Goal: Navigation & Orientation: Find specific page/section

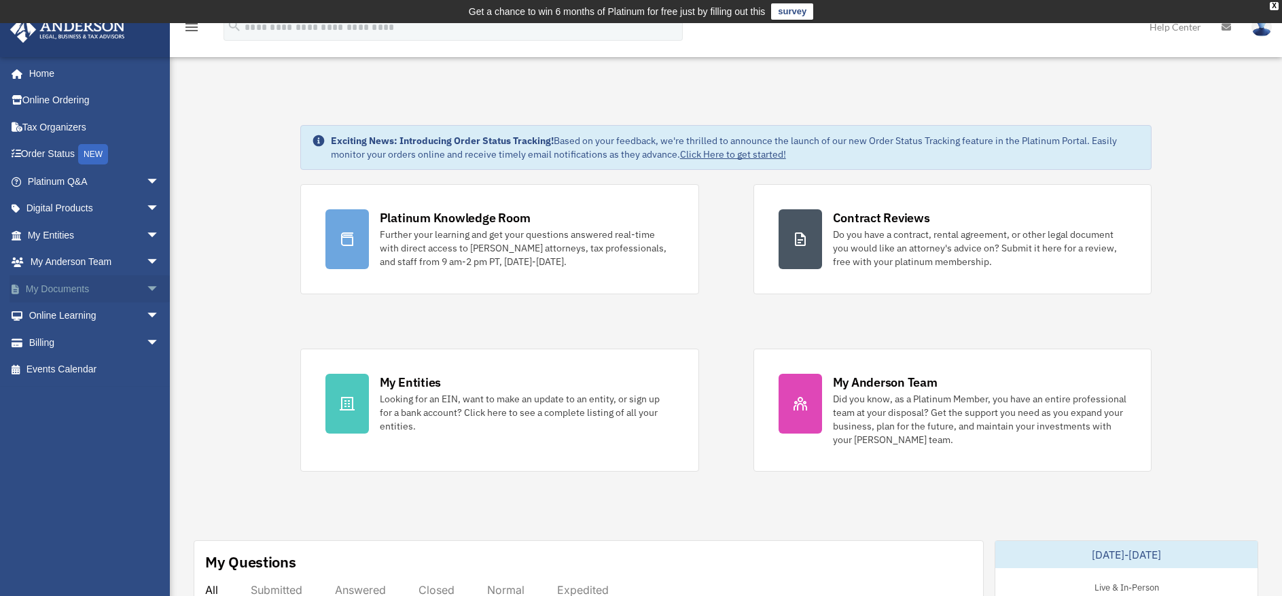
click at [58, 288] on link "My Documents arrow_drop_down" at bounding box center [95, 288] width 171 height 27
click at [146, 287] on span "arrow_drop_down" at bounding box center [159, 289] width 27 height 28
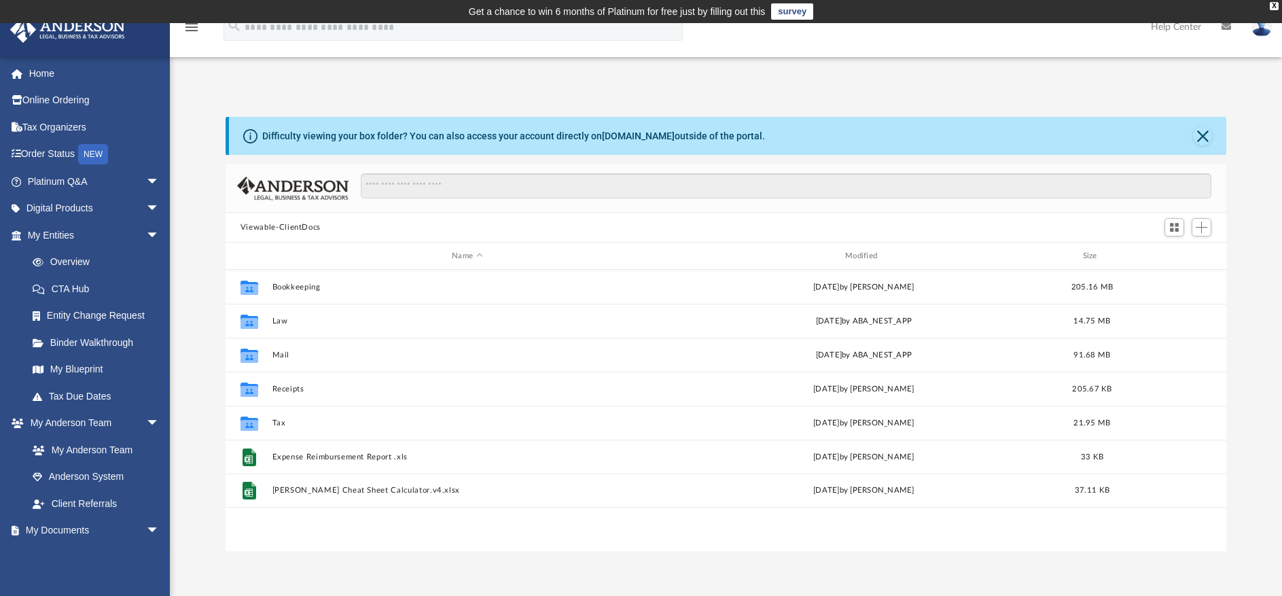
scroll to position [299, 991]
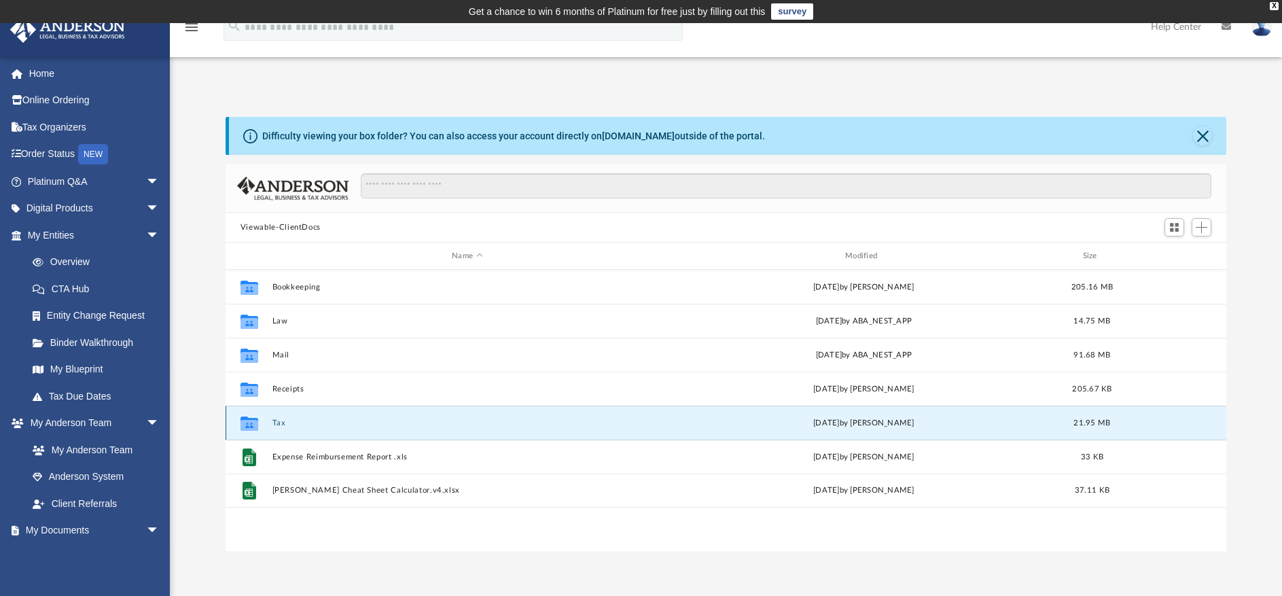
click at [281, 419] on button "Tax" at bounding box center [467, 423] width 391 height 9
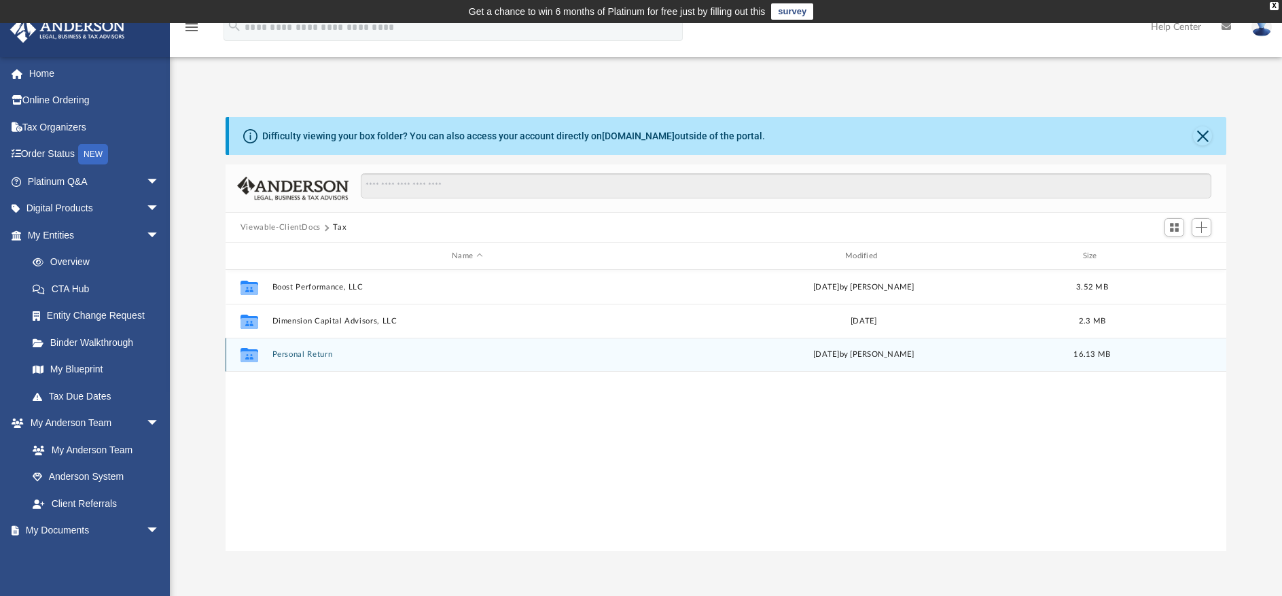
click at [301, 356] on button "Personal Return" at bounding box center [467, 354] width 391 height 9
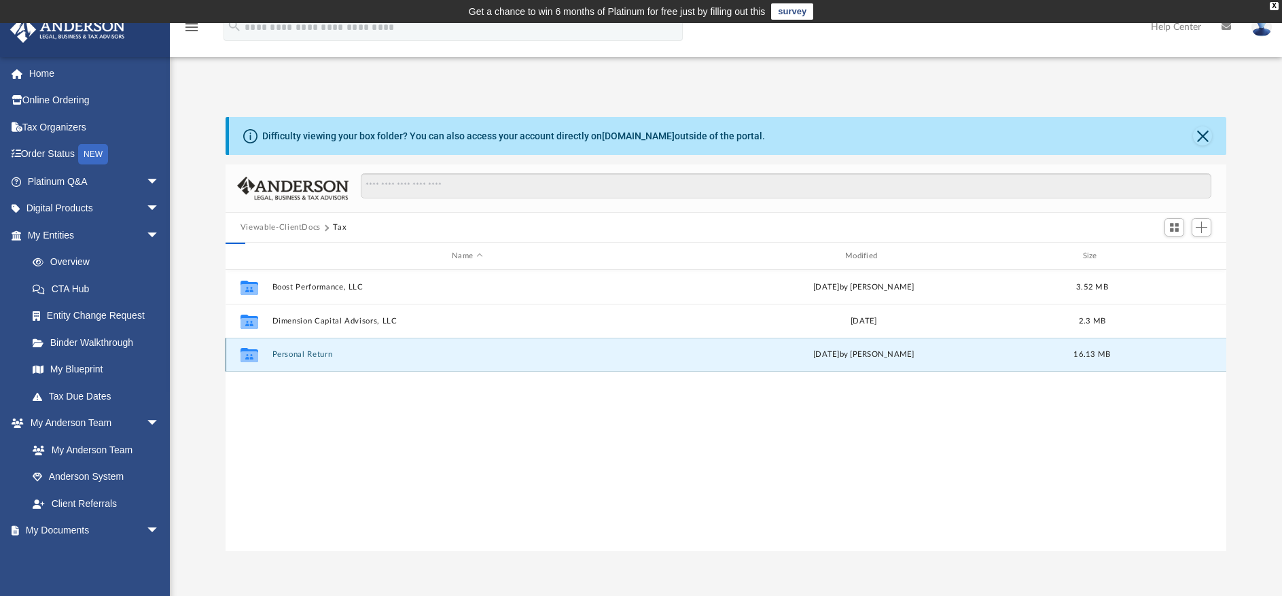
click at [301, 356] on button "Personal Return" at bounding box center [467, 354] width 391 height 9
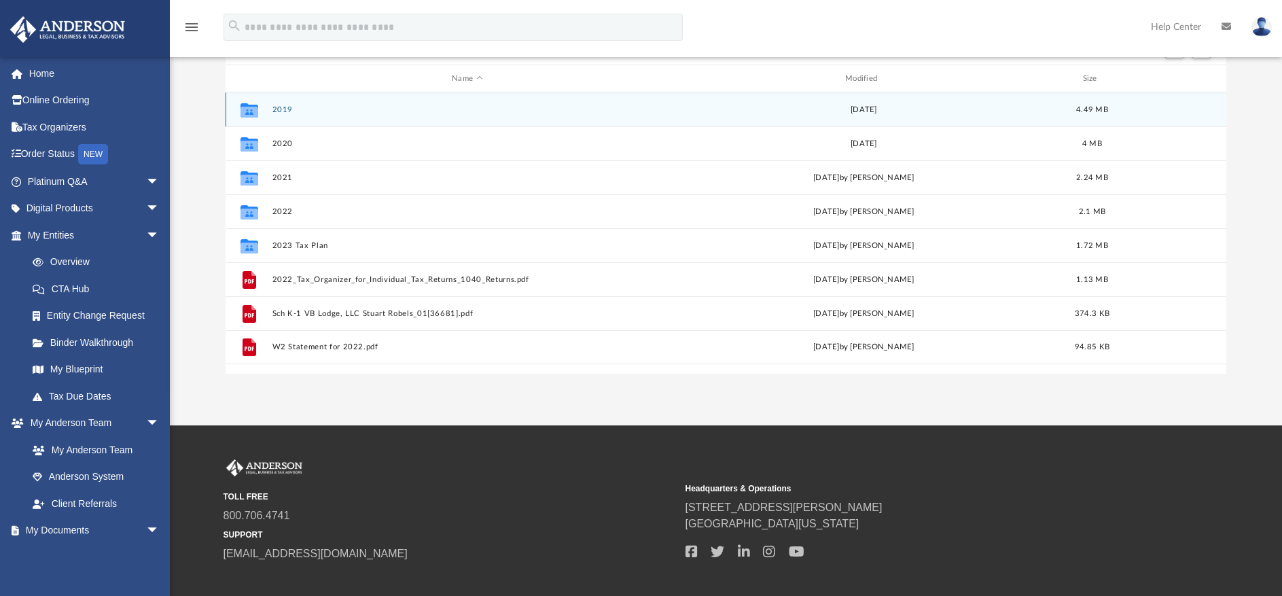
scroll to position [204, 0]
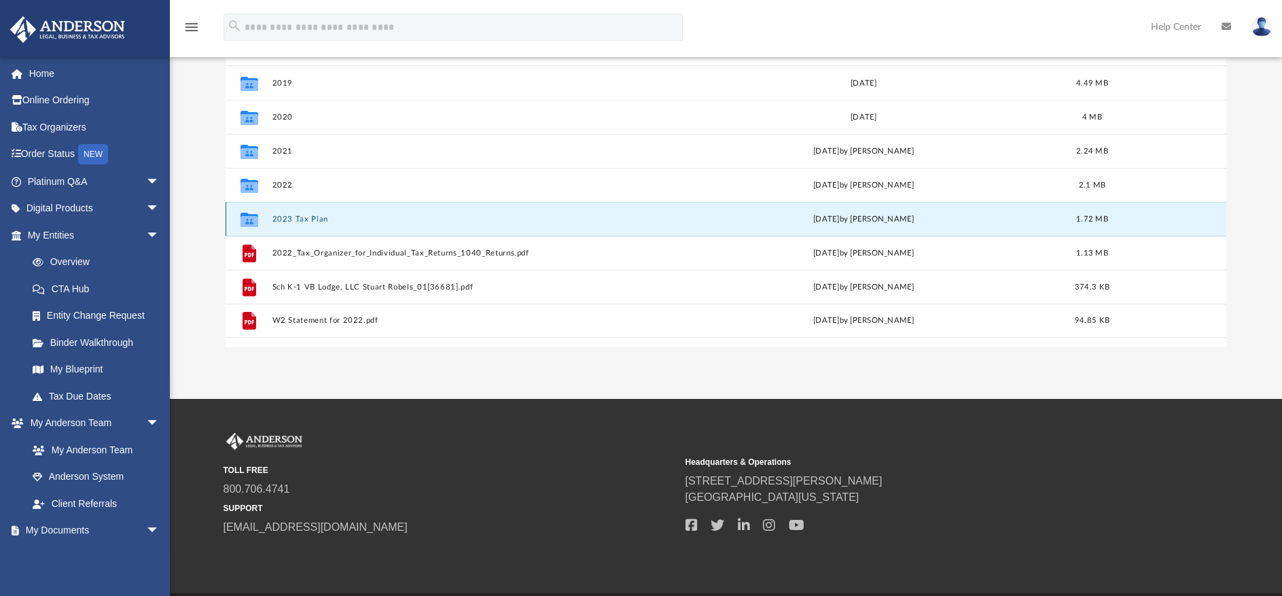
click at [301, 219] on button "2023 Tax Plan" at bounding box center [467, 219] width 391 height 9
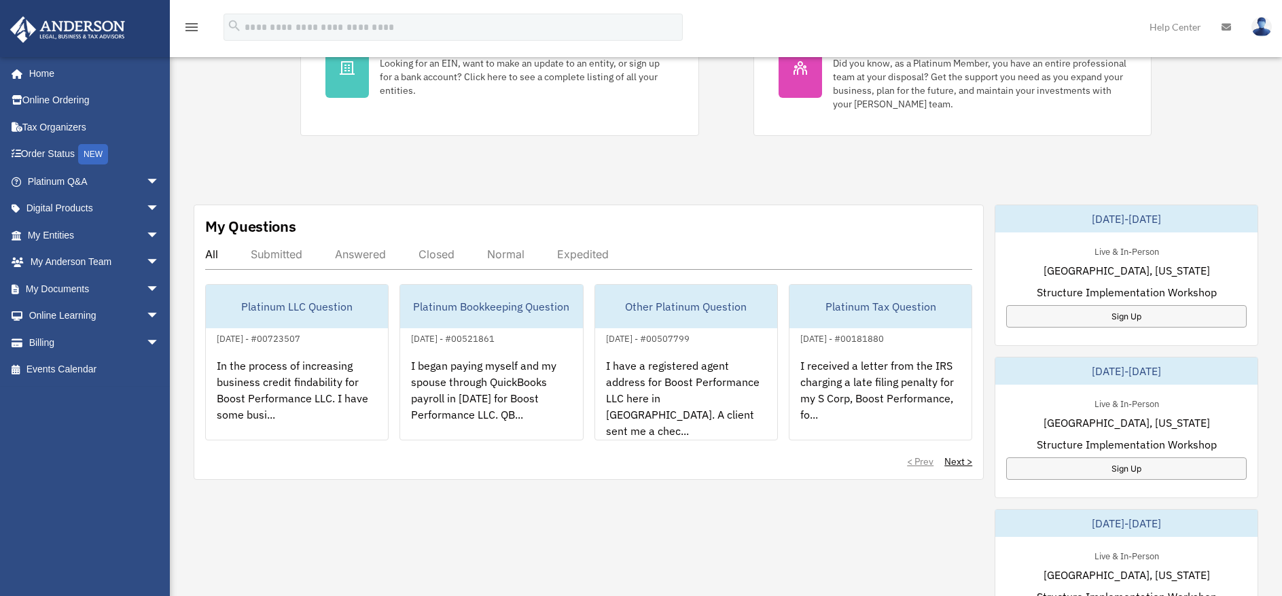
scroll to position [340, 0]
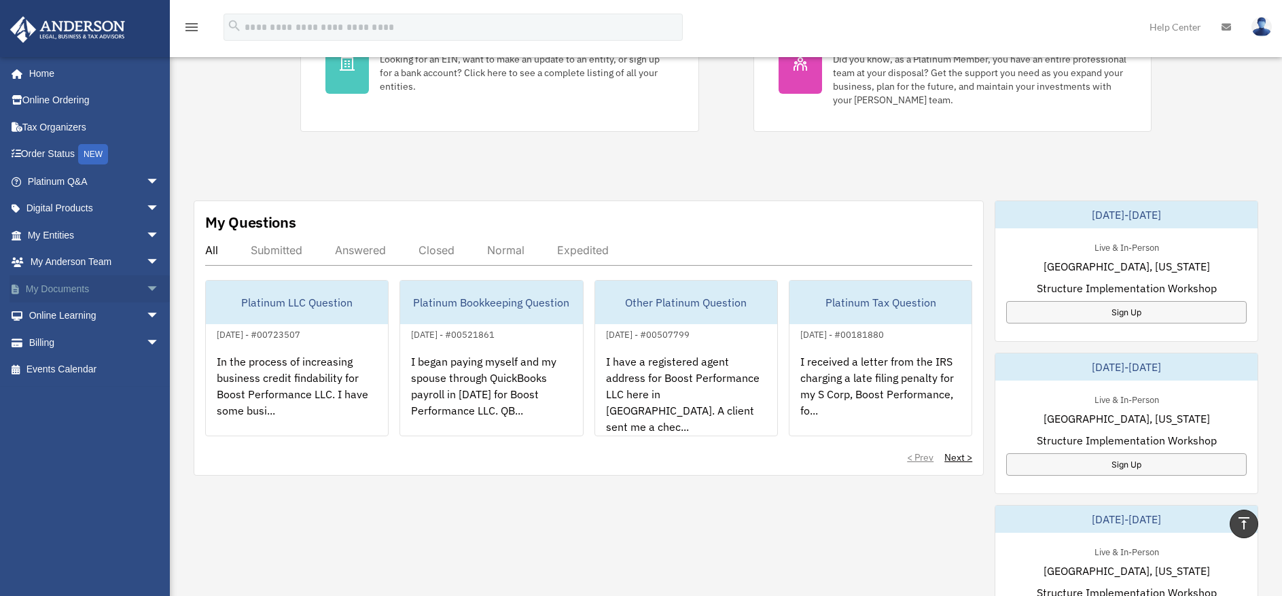
click at [58, 288] on link "My Documents arrow_drop_down" at bounding box center [95, 288] width 171 height 27
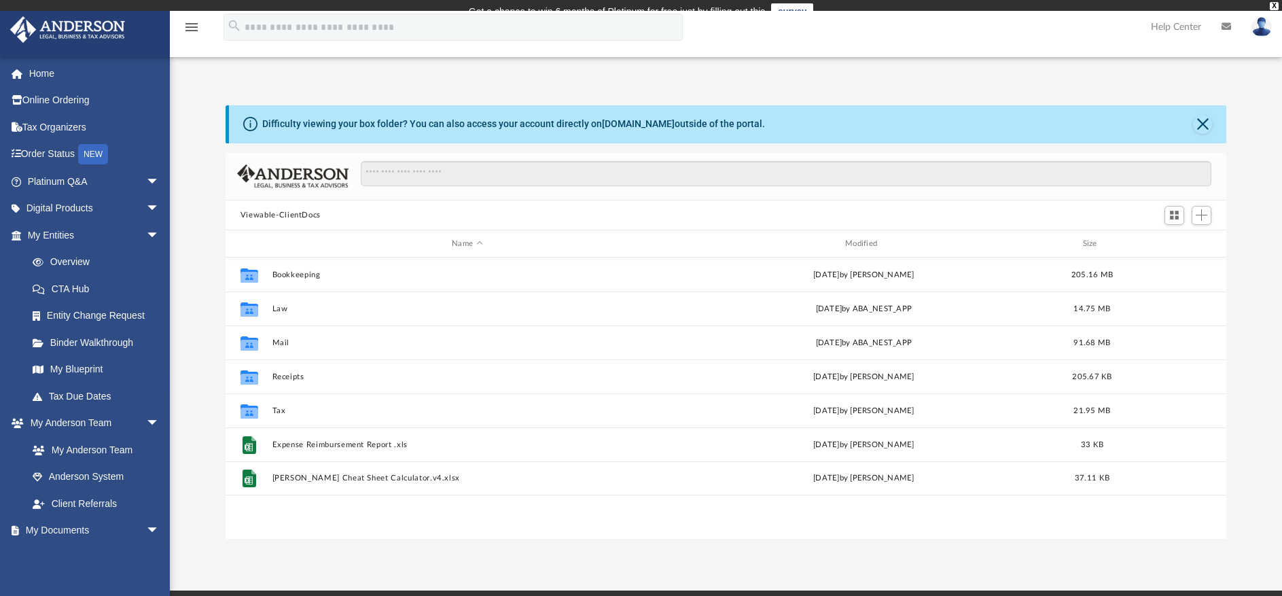
scroll to position [299, 991]
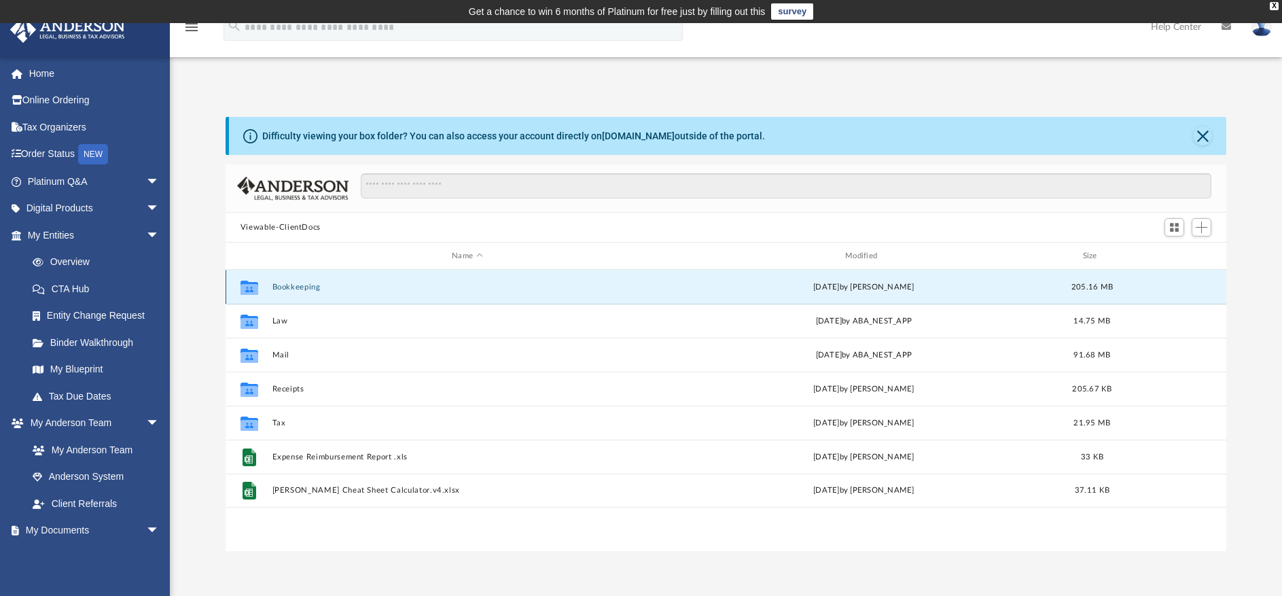
click at [323, 291] on button "Bookkeeping" at bounding box center [467, 287] width 391 height 9
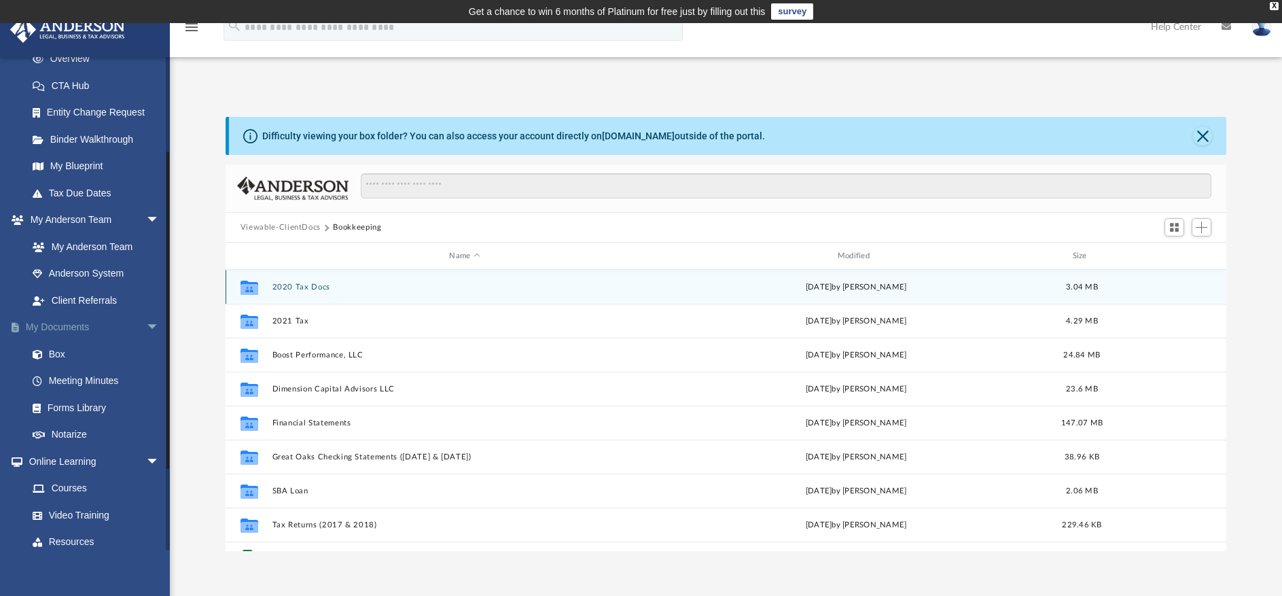
scroll to position [204, 0]
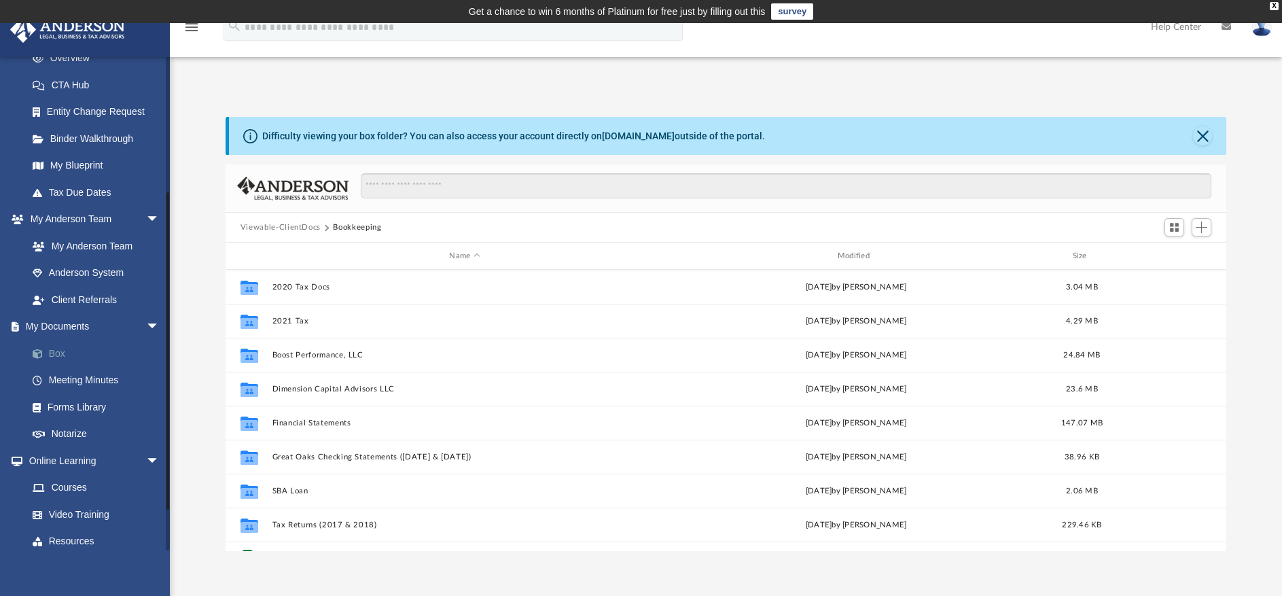
click at [64, 351] on link "Box" at bounding box center [99, 353] width 161 height 27
click at [285, 226] on button "Viewable-ClientDocs" at bounding box center [281, 228] width 80 height 12
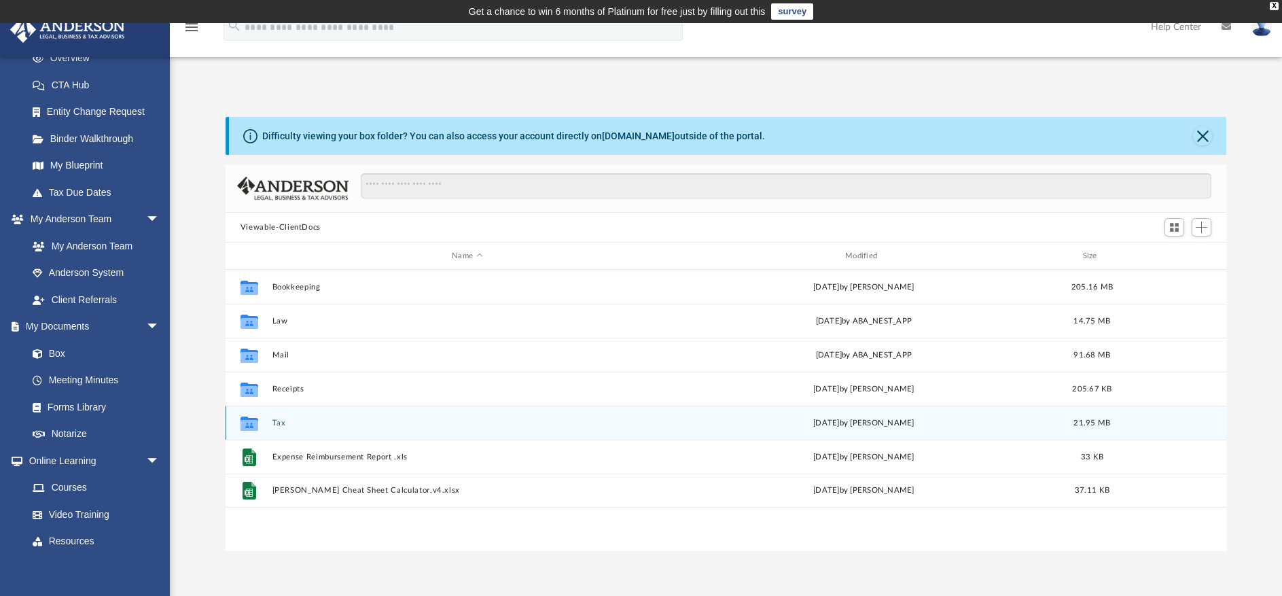
click at [283, 422] on button "Tax" at bounding box center [467, 423] width 391 height 9
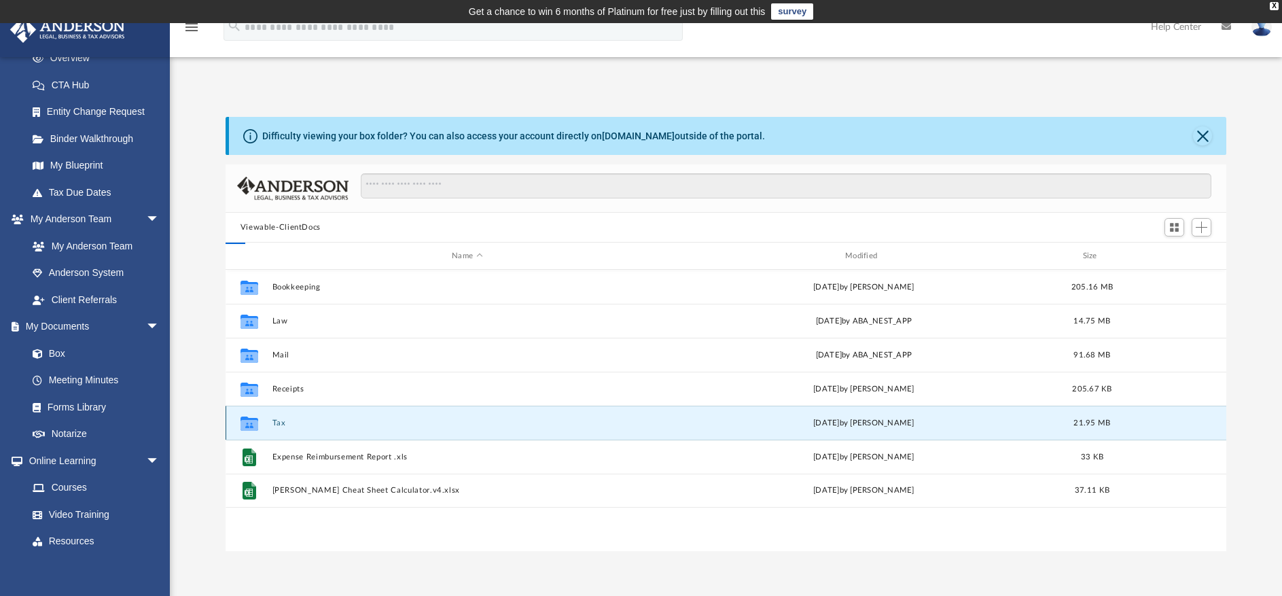
click at [283, 422] on button "Tax" at bounding box center [467, 423] width 391 height 9
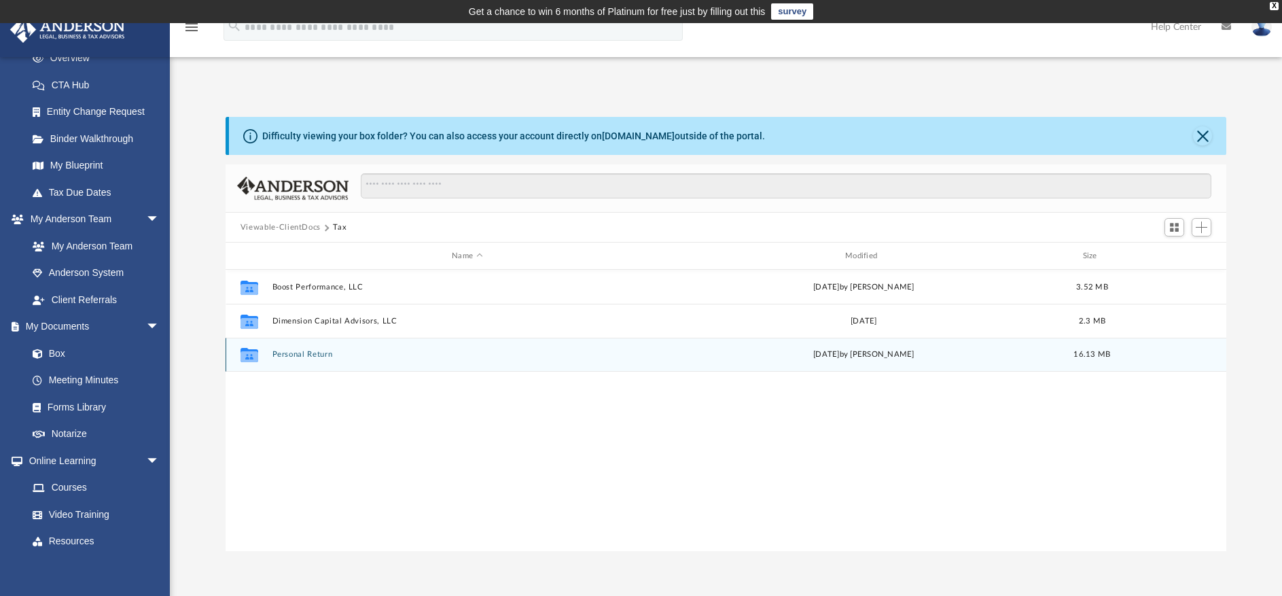
click at [313, 357] on button "Personal Return" at bounding box center [467, 354] width 391 height 9
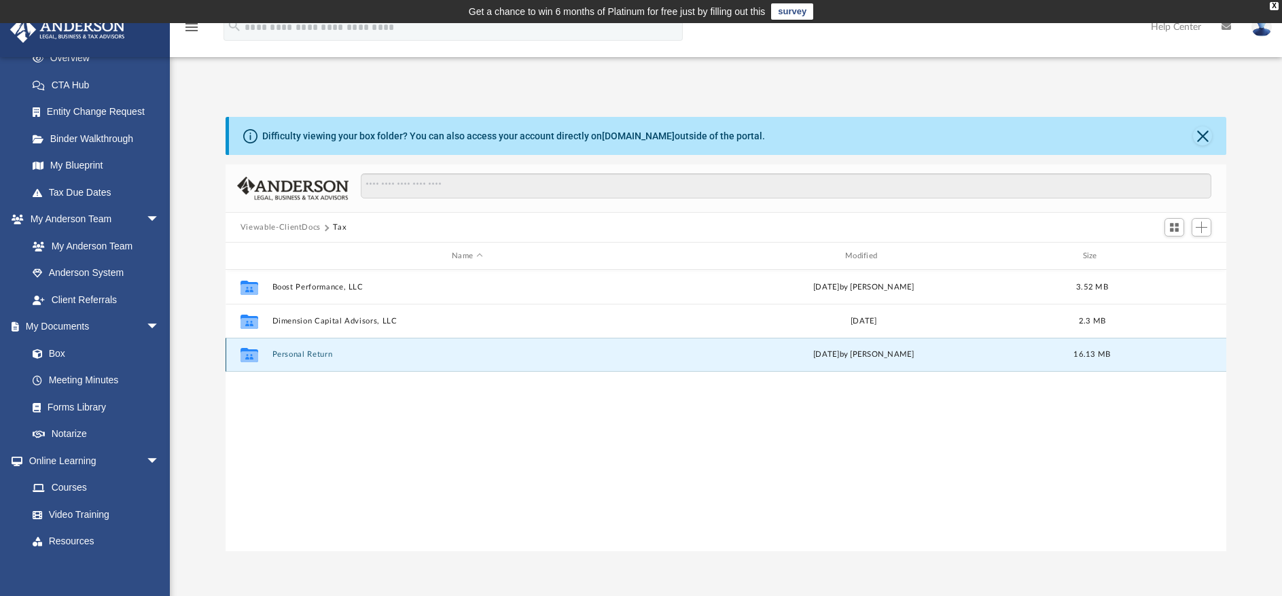
click at [313, 357] on button "Personal Return" at bounding box center [467, 354] width 391 height 9
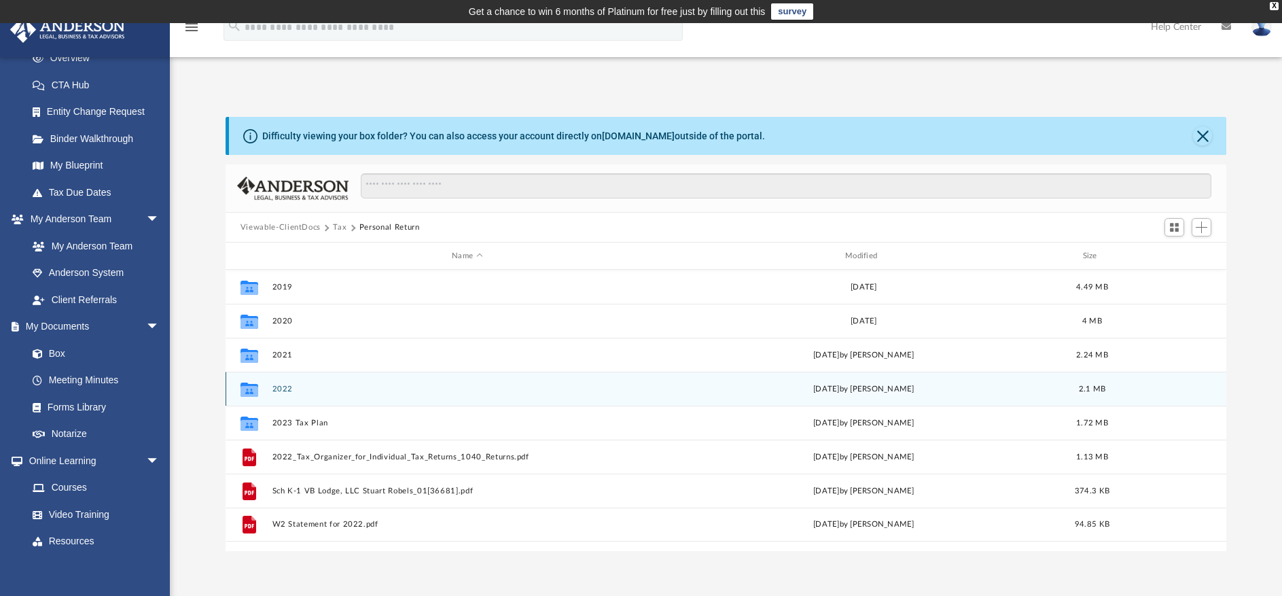
click at [283, 391] on button "2022" at bounding box center [467, 389] width 391 height 9
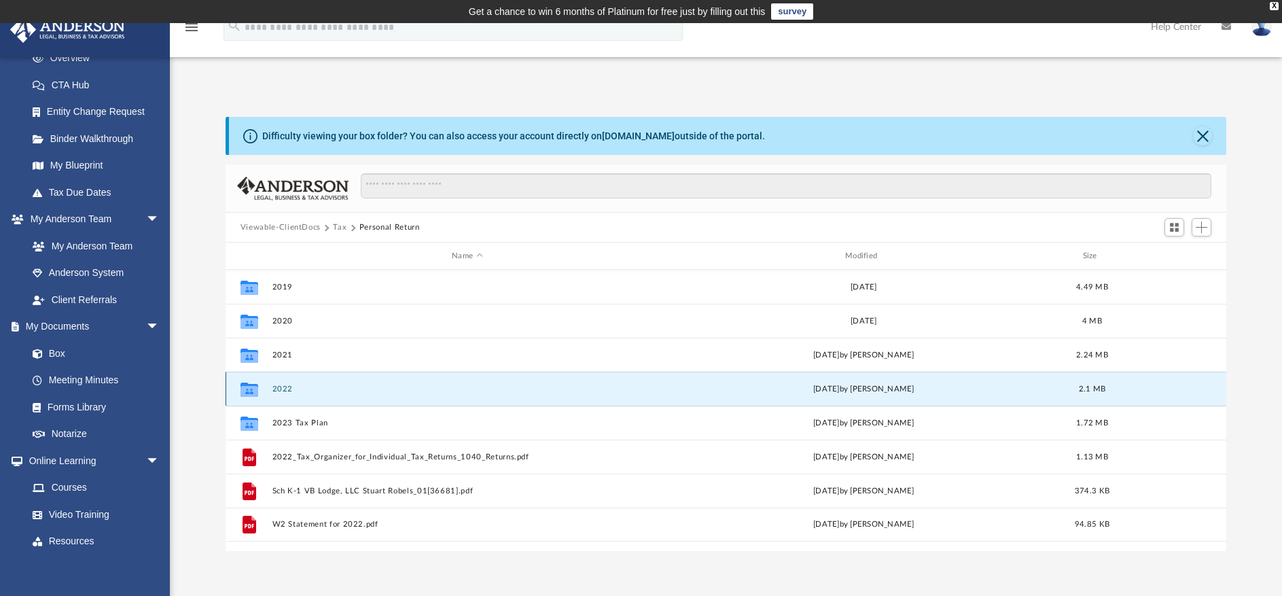
click at [283, 391] on button "2022" at bounding box center [467, 389] width 391 height 9
